Goal: Task Accomplishment & Management: Complete application form

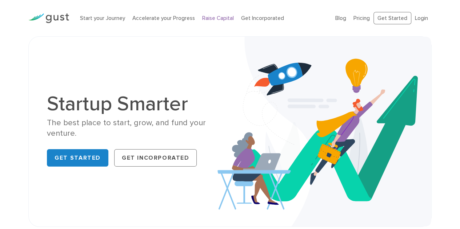
click at [214, 19] on link "Raise Capital" at bounding box center [218, 18] width 32 height 7
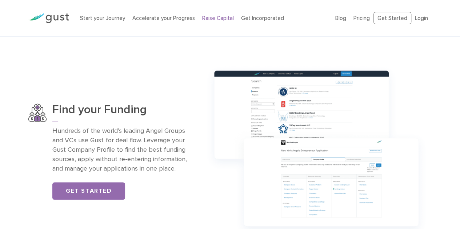
scroll to position [509, 0]
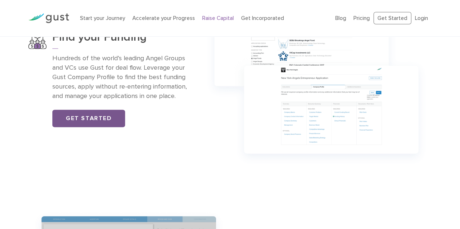
click at [107, 121] on link "Get Started" at bounding box center [88, 118] width 73 height 17
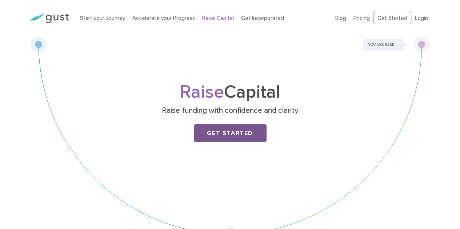
click at [217, 131] on link "Get Started" at bounding box center [230, 133] width 73 height 18
click at [215, 143] on div "Raise Capital Raise funding with confidence and clarity Get Started" at bounding box center [229, 123] width 287 height 79
click at [216, 140] on link "Get Started" at bounding box center [230, 133] width 73 height 18
